Goal: Transaction & Acquisition: Purchase product/service

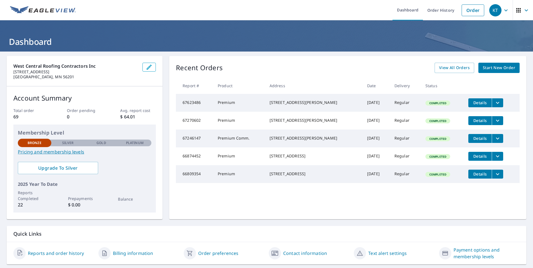
click at [487, 68] on span "Start New Order" at bounding box center [499, 67] width 32 height 7
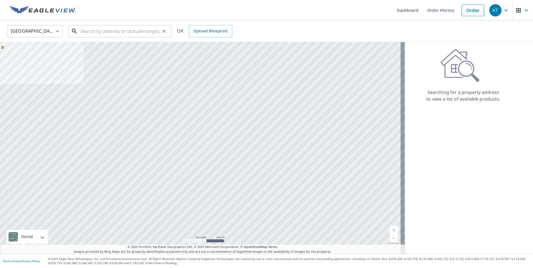
click at [97, 33] on input "text" at bounding box center [121, 31] width 80 height 16
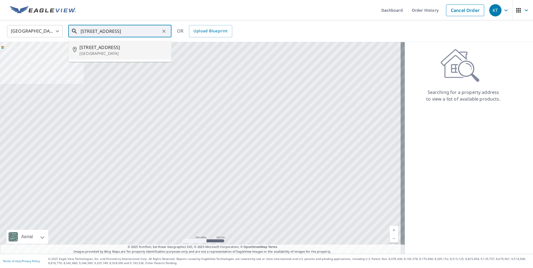
click at [93, 49] on span "[STREET_ADDRESS]" at bounding box center [124, 47] width 88 height 7
type input "[STREET_ADDRESS]"
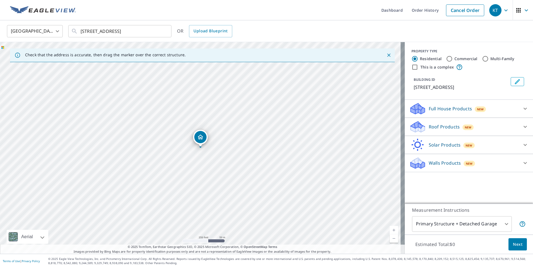
click at [442, 130] on p "Roof Products" at bounding box center [444, 127] width 31 height 7
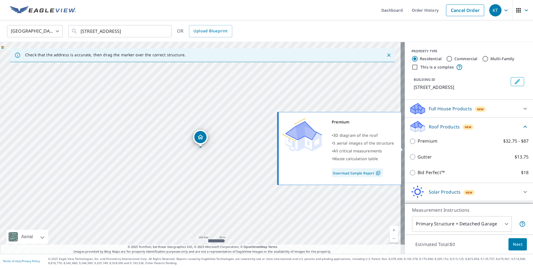
click at [410, 145] on input "Premium $32.75 - $87" at bounding box center [414, 141] width 8 height 7
checkbox input "true"
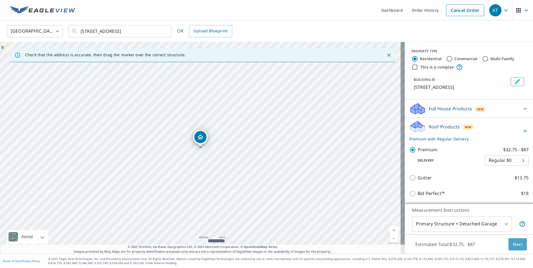
click at [518, 245] on span "Next" at bounding box center [517, 244] width 9 height 7
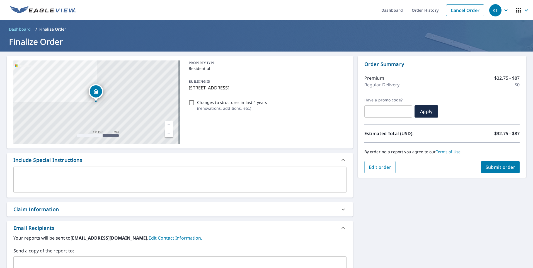
click at [493, 168] on span "Submit order" at bounding box center [501, 167] width 30 height 6
